Goal: Communication & Community: Answer question/provide support

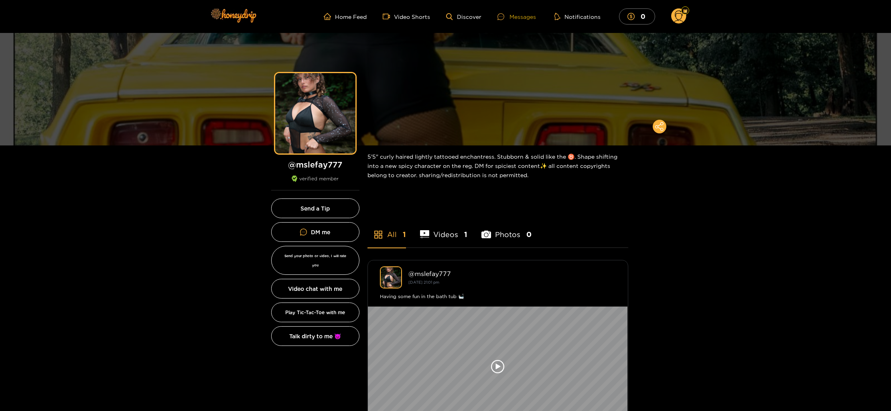
click at [521, 16] on div "Messages" at bounding box center [517, 16] width 39 height 9
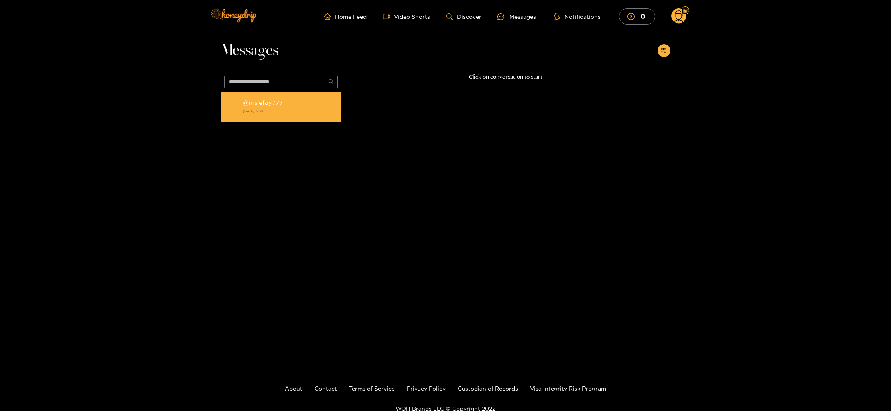
click at [289, 113] on strong "[DATE] 19:59" at bounding box center [290, 111] width 95 height 7
